Goal: Navigation & Orientation: Find specific page/section

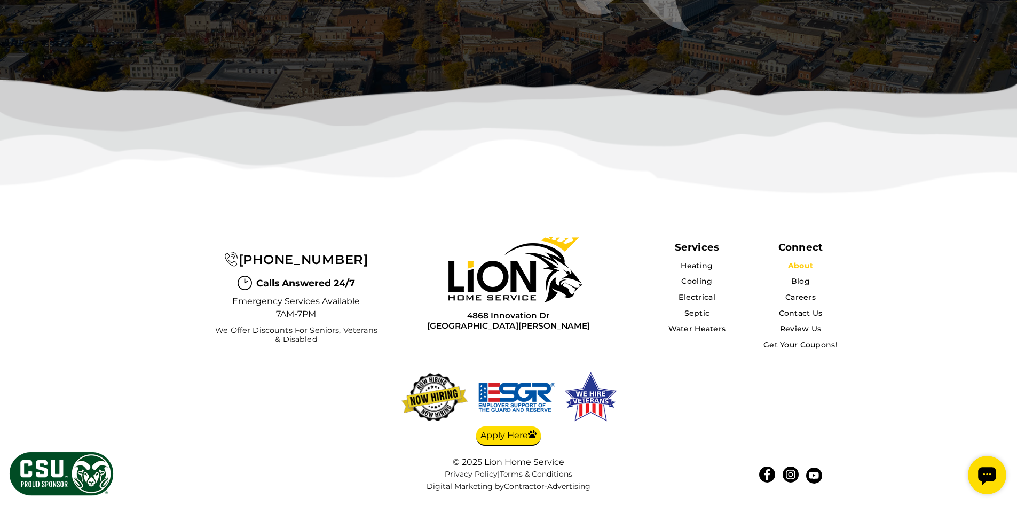
click at [796, 270] on link "About" at bounding box center [800, 266] width 25 height 10
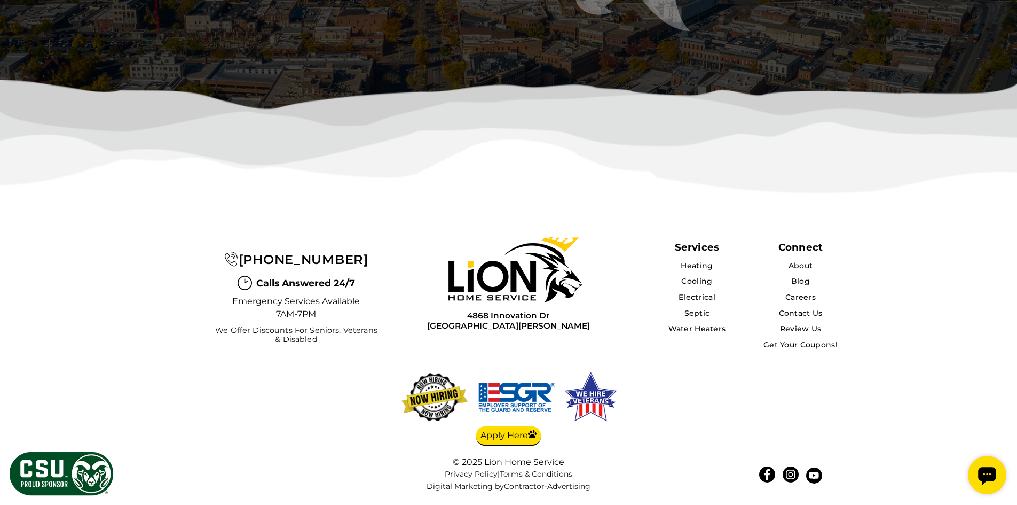
scroll to position [2907, 0]
click at [783, 477] on link at bounding box center [791, 474] width 16 height 16
click at [426, 198] on img at bounding box center [508, 150] width 1017 height 140
click at [695, 264] on link "Heating" at bounding box center [697, 266] width 33 height 10
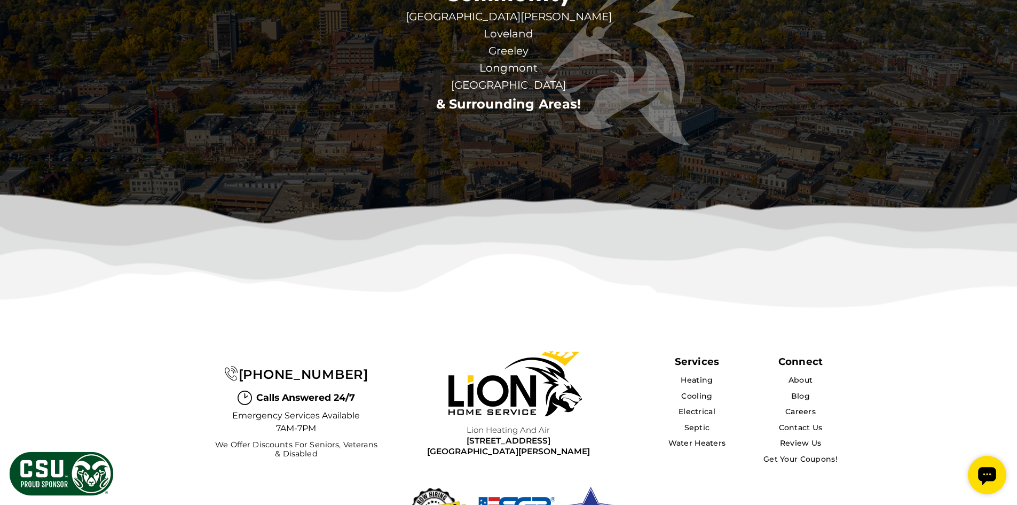
scroll to position [2860, 0]
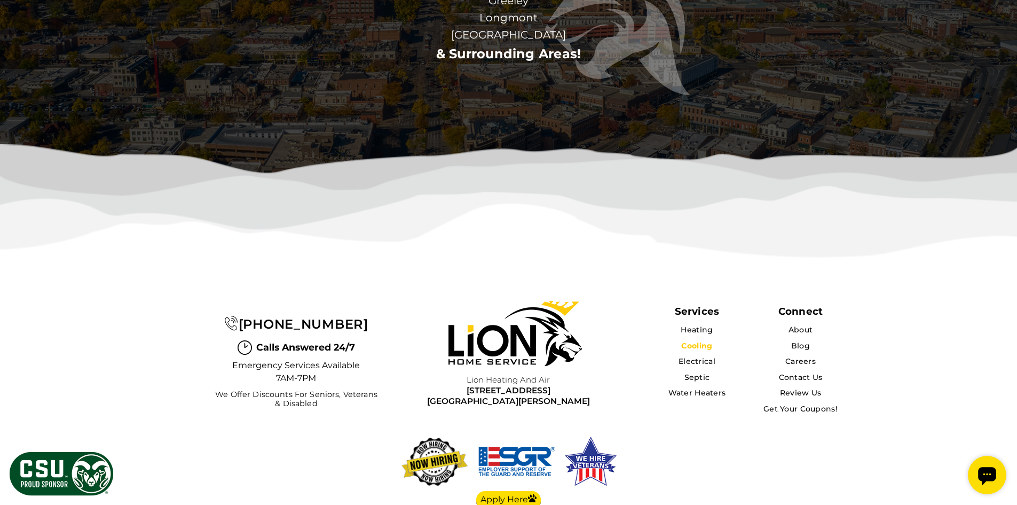
click at [695, 341] on link "Cooling" at bounding box center [696, 346] width 31 height 10
